Goal: Task Accomplishment & Management: Manage account settings

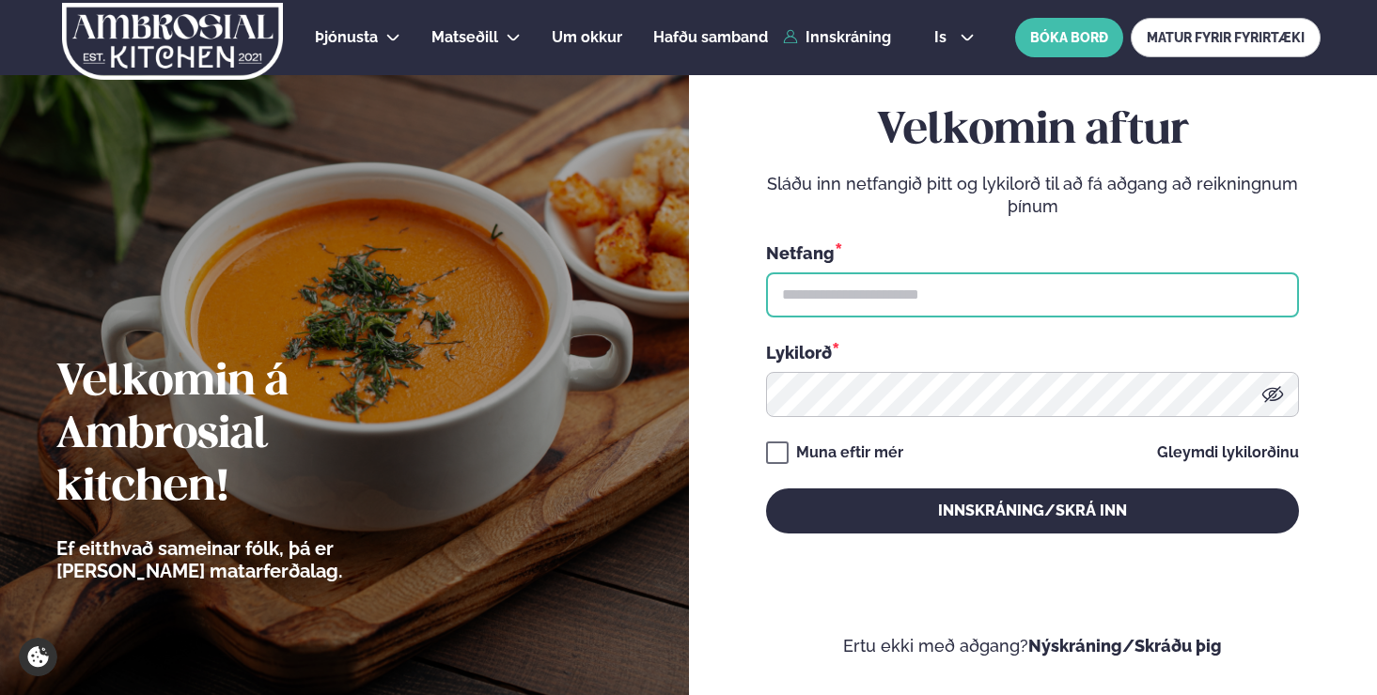
type input "**********"
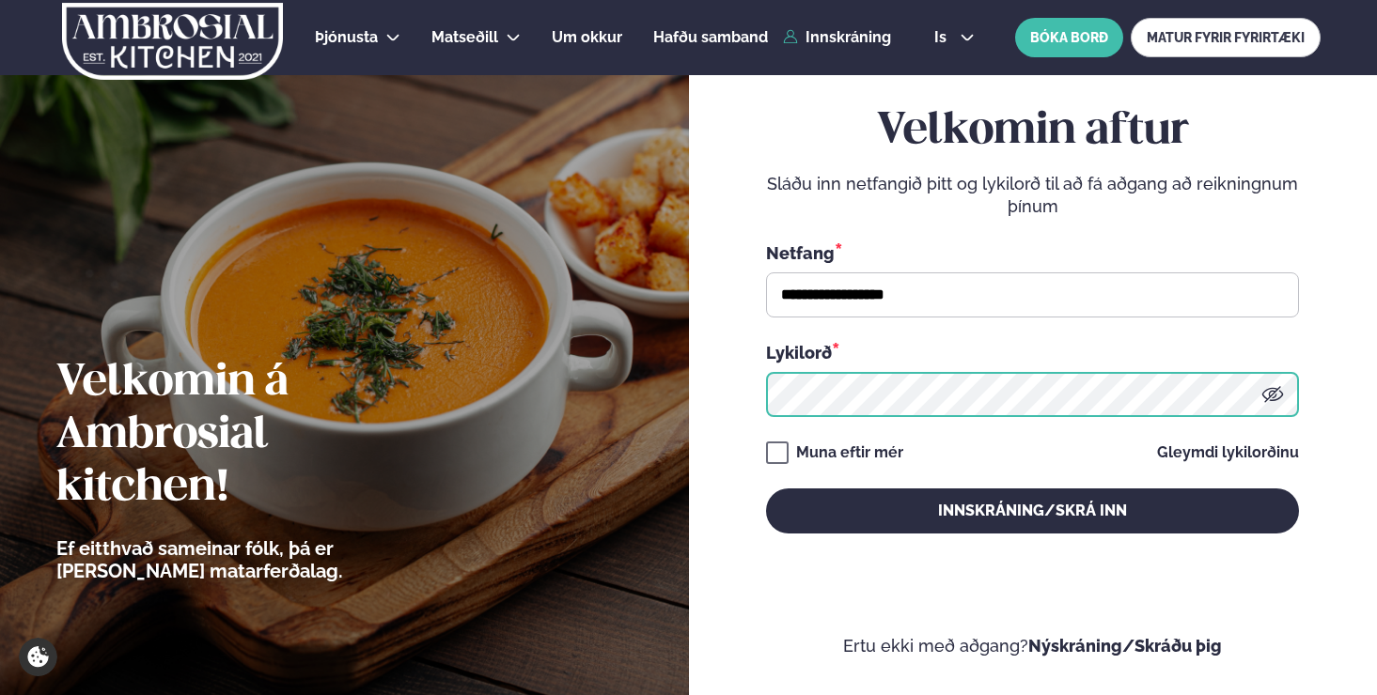
click at [1032, 510] on button "Innskráning/Skrá inn" at bounding box center [1032, 511] width 533 height 45
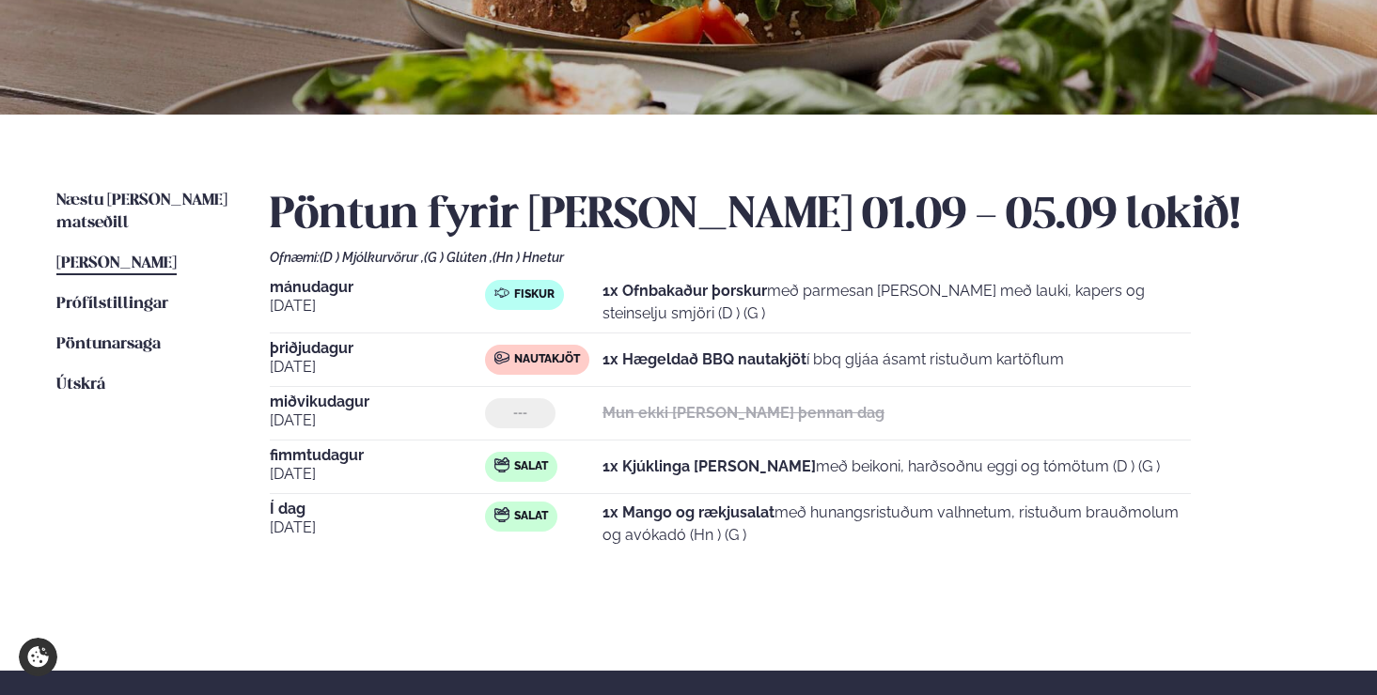
scroll to position [304, 0]
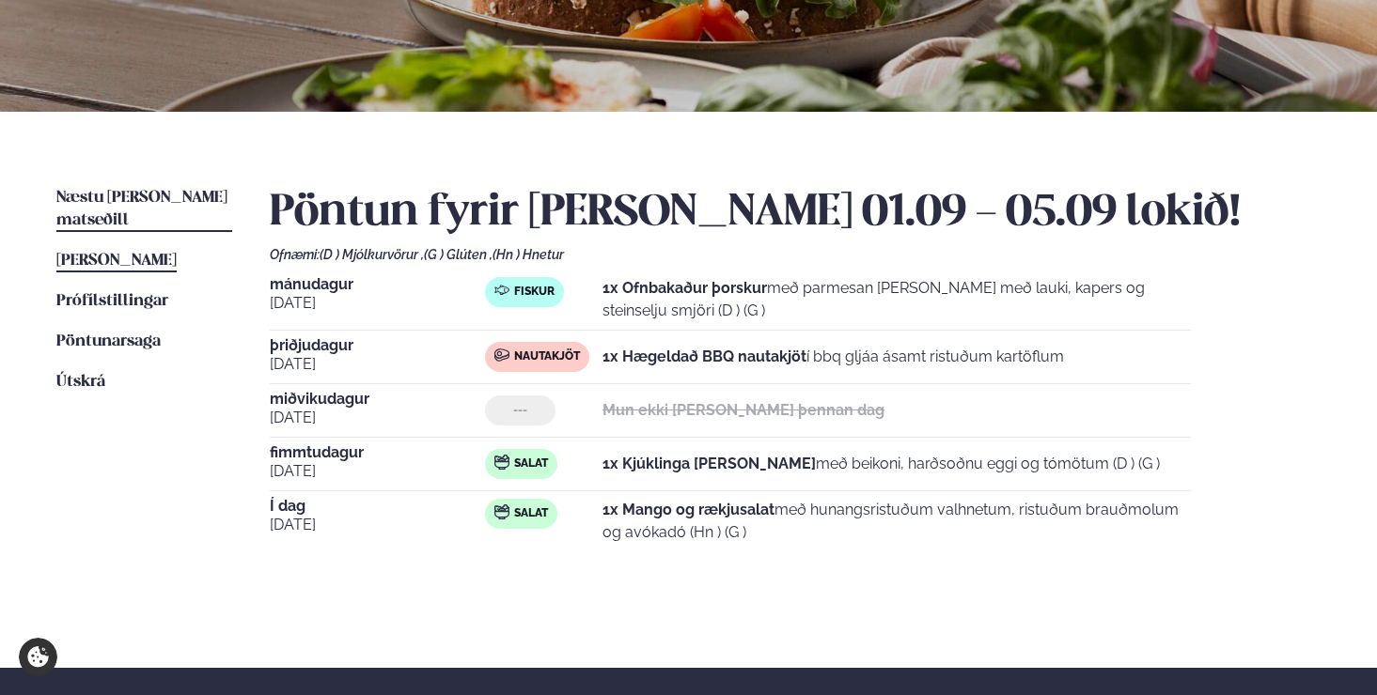
click at [180, 195] on span "Næstu [PERSON_NAME] matseðill" at bounding box center [141, 209] width 171 height 39
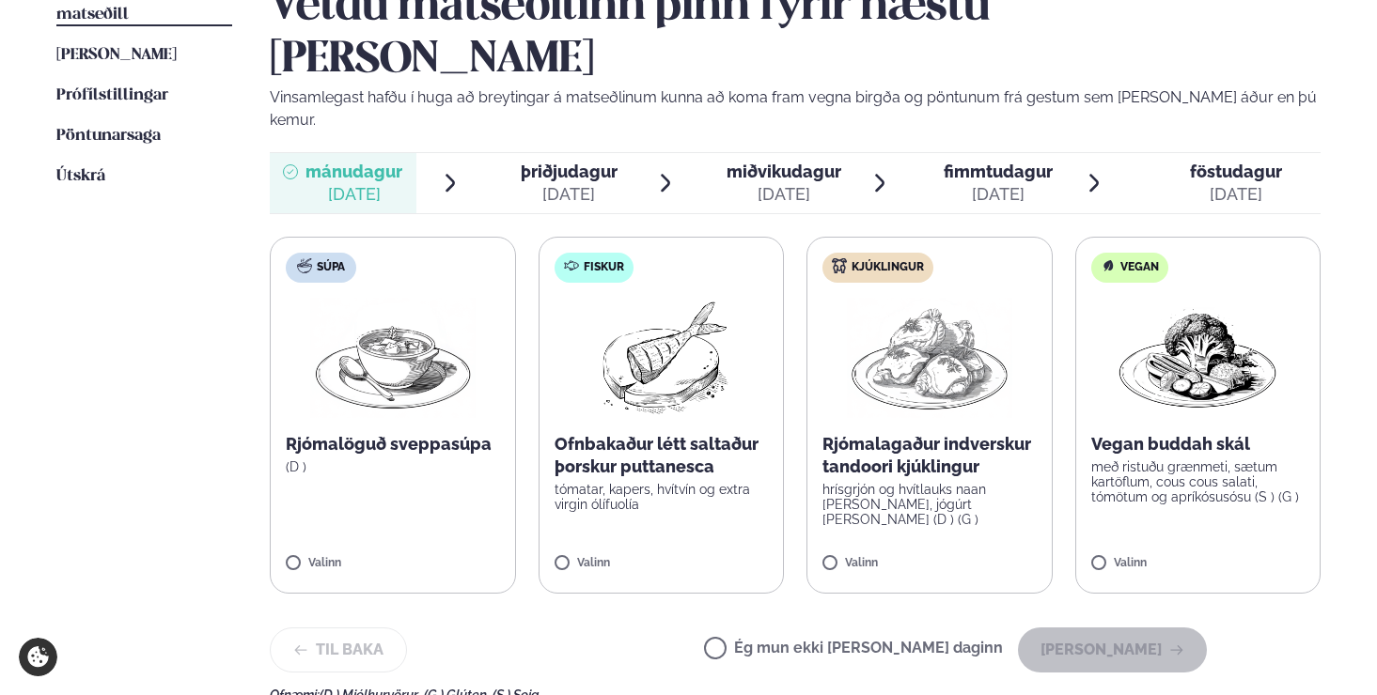
scroll to position [512, 0]
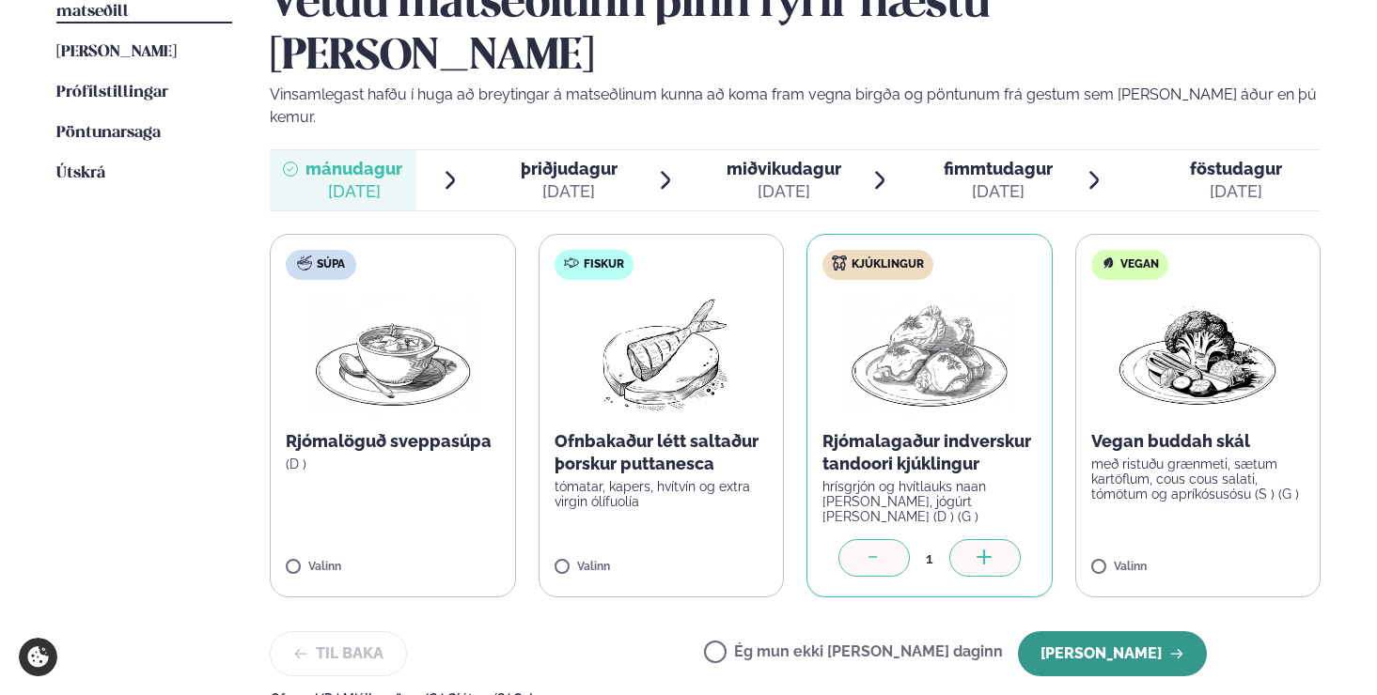
click at [1118, 631] on button "[PERSON_NAME]" at bounding box center [1112, 653] width 189 height 45
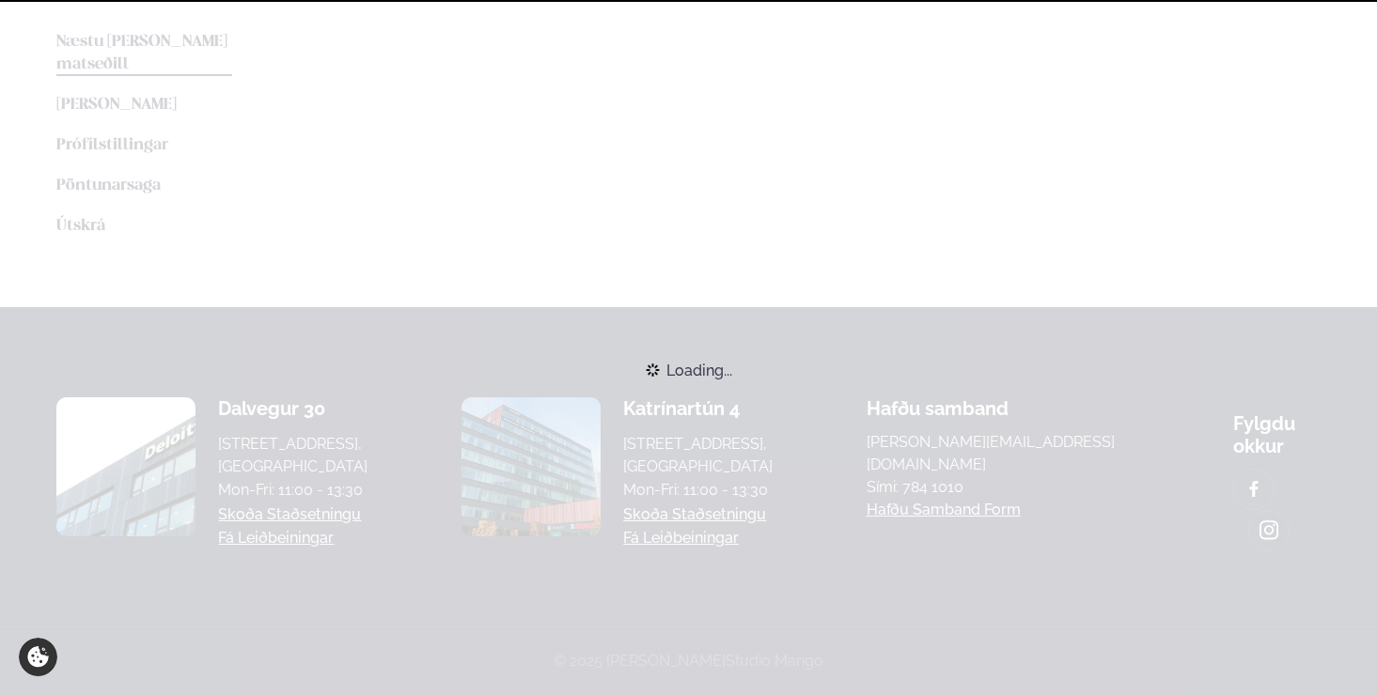
scroll to position [452, 0]
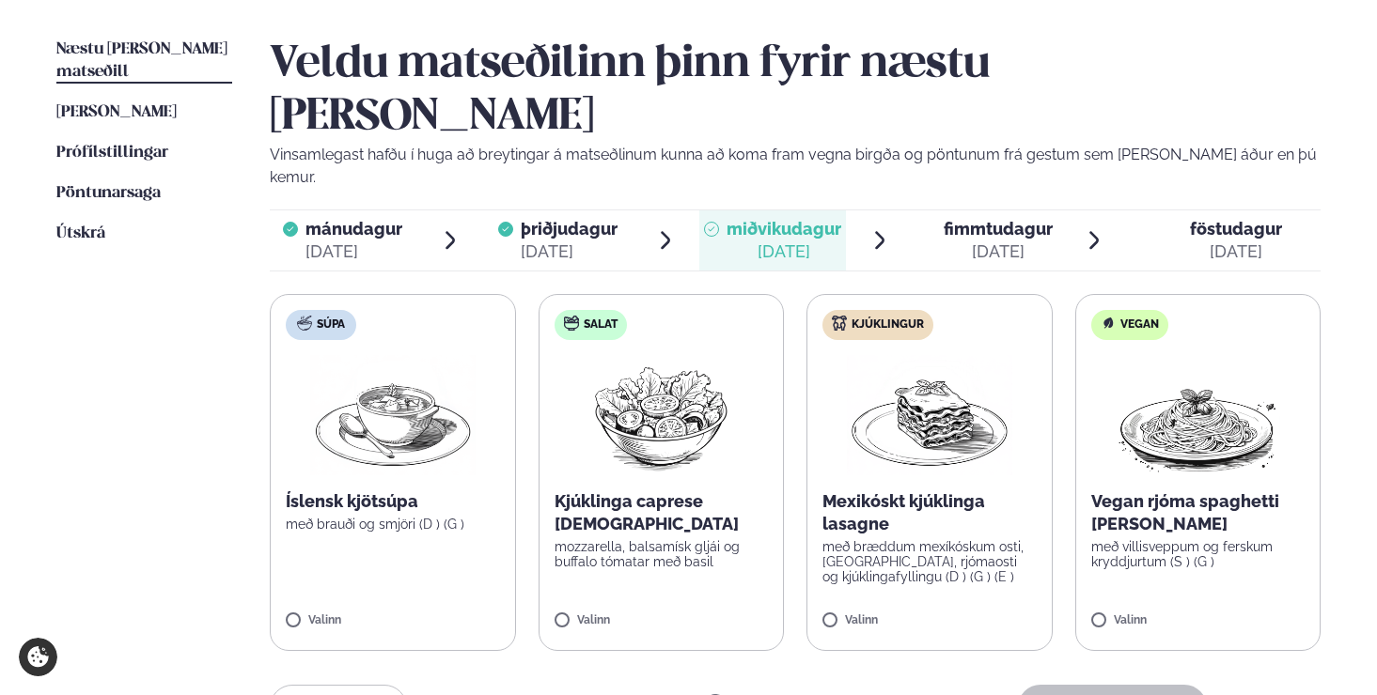
click at [784, 694] on label "Ég mun ekki [PERSON_NAME] daginn" at bounding box center [853, 708] width 299 height 20
click at [1129, 685] on button "[PERSON_NAME]" at bounding box center [1112, 707] width 189 height 45
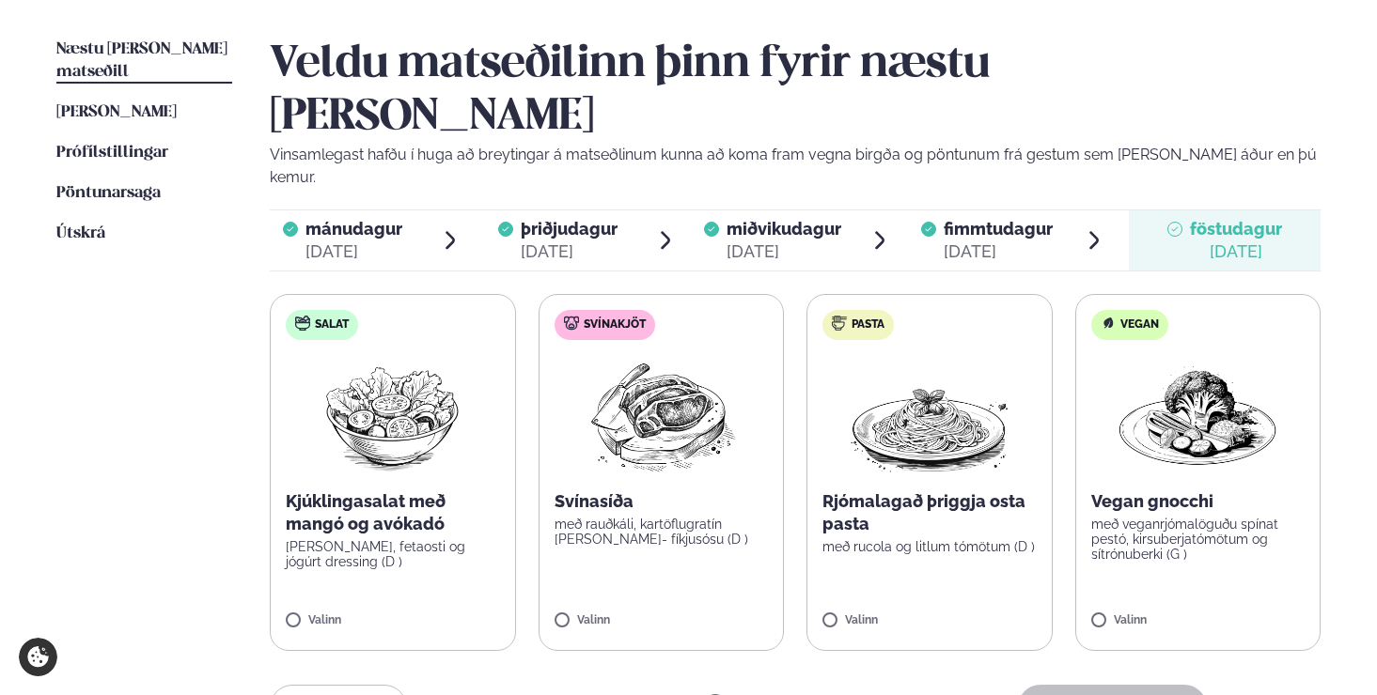
click at [777, 694] on label "Ég mun ekki [PERSON_NAME] daginn" at bounding box center [853, 708] width 299 height 20
click at [1123, 685] on button "[PERSON_NAME]" at bounding box center [1112, 707] width 189 height 45
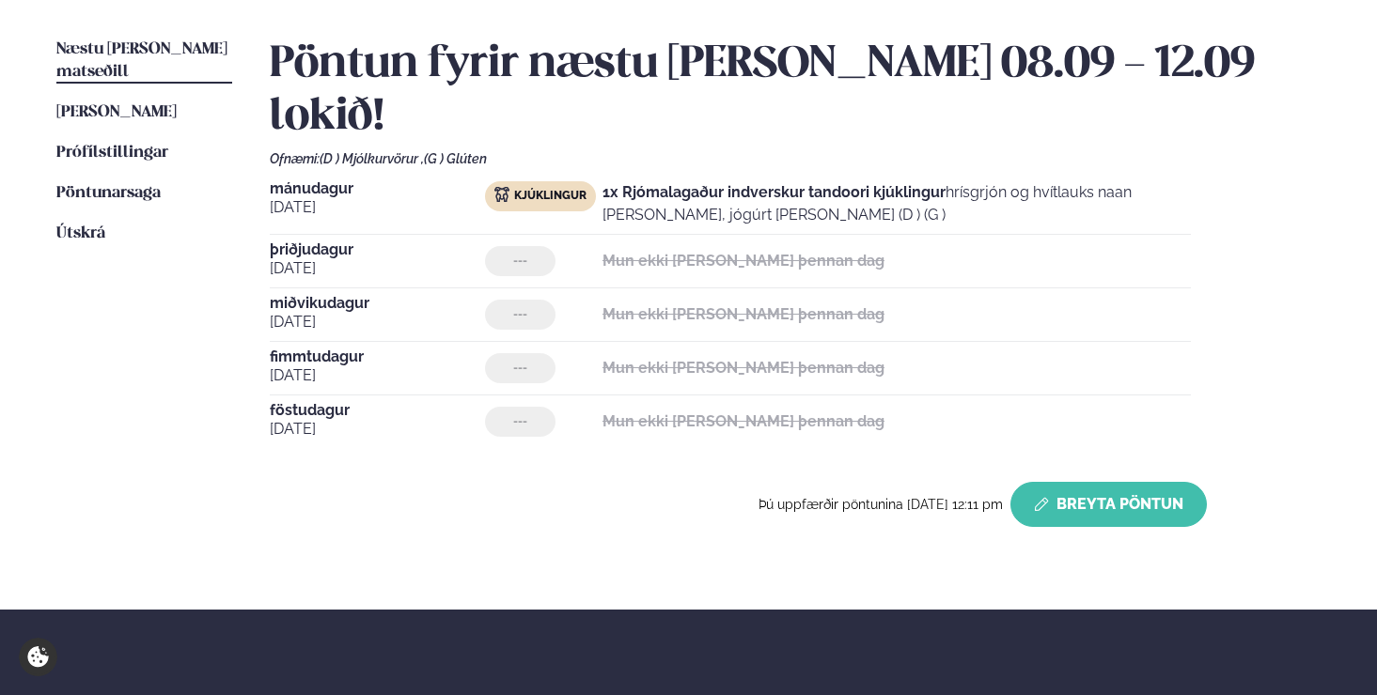
click at [1062, 482] on button "Breyta Pöntun" at bounding box center [1108, 504] width 196 height 45
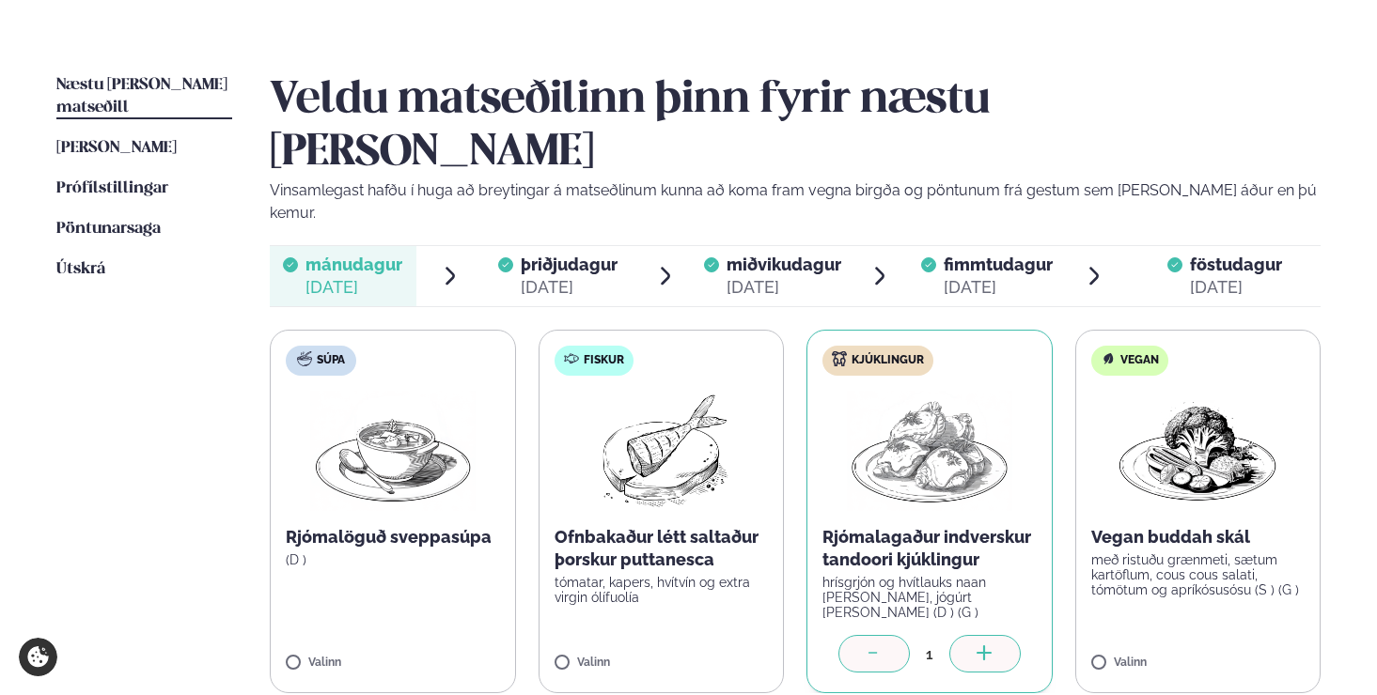
scroll to position [419, 0]
